Goal: Obtain resource: Download file/media

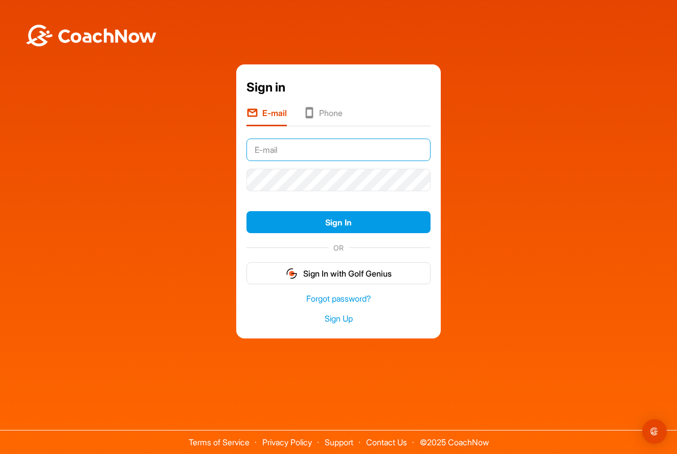
type input "[EMAIL_ADDRESS][DOMAIN_NAME]"
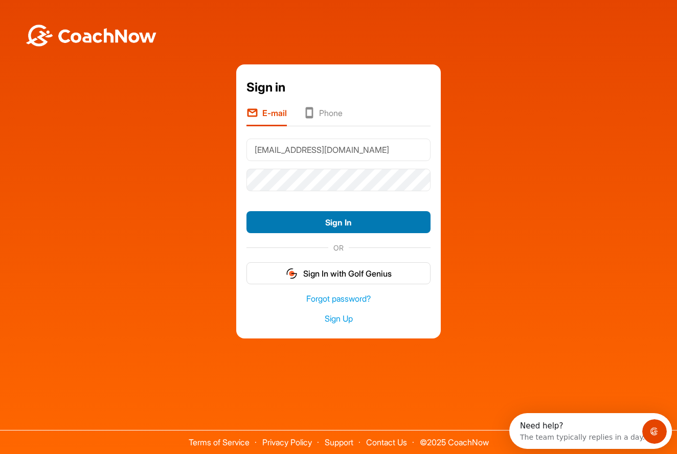
click at [338, 219] on button "Sign In" at bounding box center [339, 222] width 184 height 22
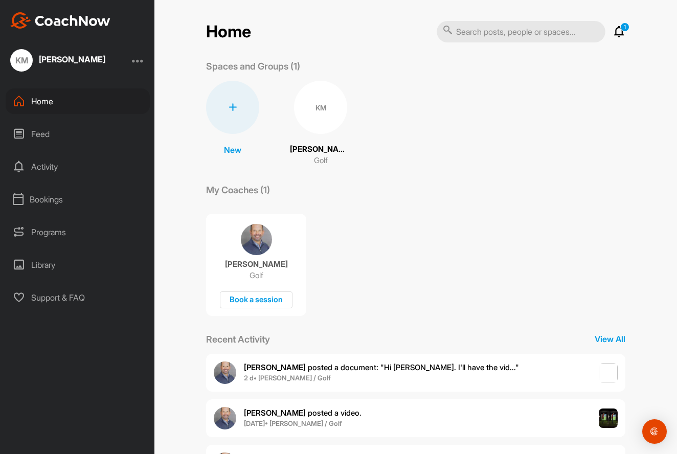
click at [353, 369] on span "Gary C. posted a document : " Hi Kevin. I'll have the vid... "" at bounding box center [381, 368] width 275 height 10
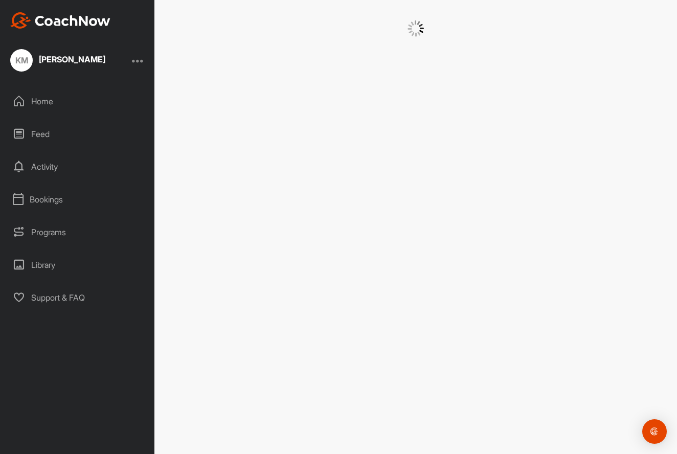
click at [353, 369] on div at bounding box center [416, 227] width 523 height 454
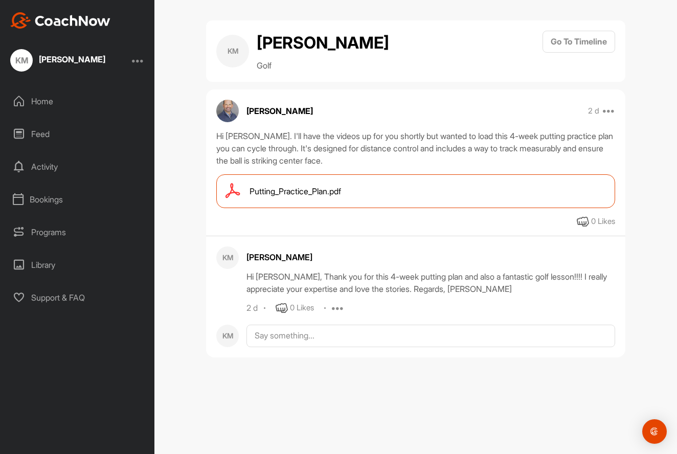
click at [312, 186] on span "Putting_Practice_Plan.pdf" at bounding box center [296, 191] width 92 height 12
